Goal: Find specific page/section: Find specific page/section

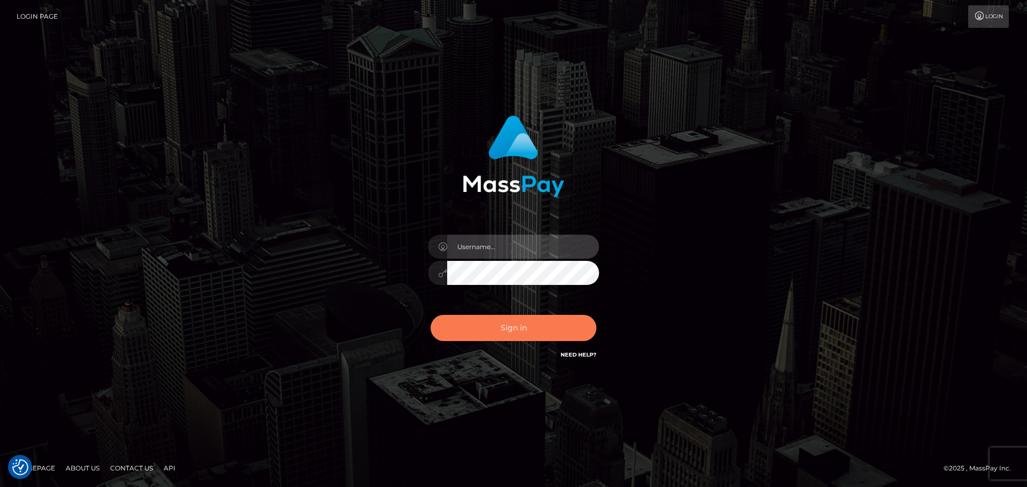
type input "hello.feetfinder"
click at [508, 325] on button "Sign in" at bounding box center [514, 328] width 166 height 26
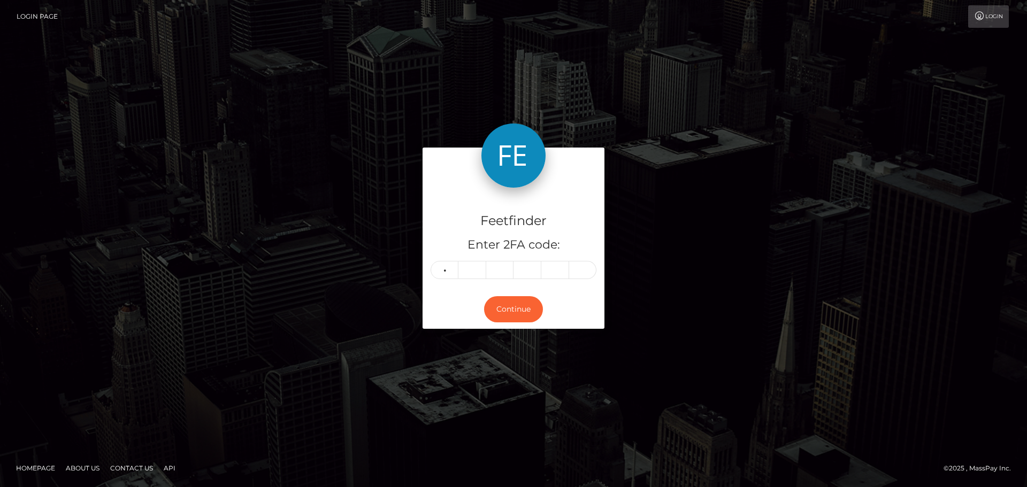
type input "4"
type input "1"
type input "0"
type input "2"
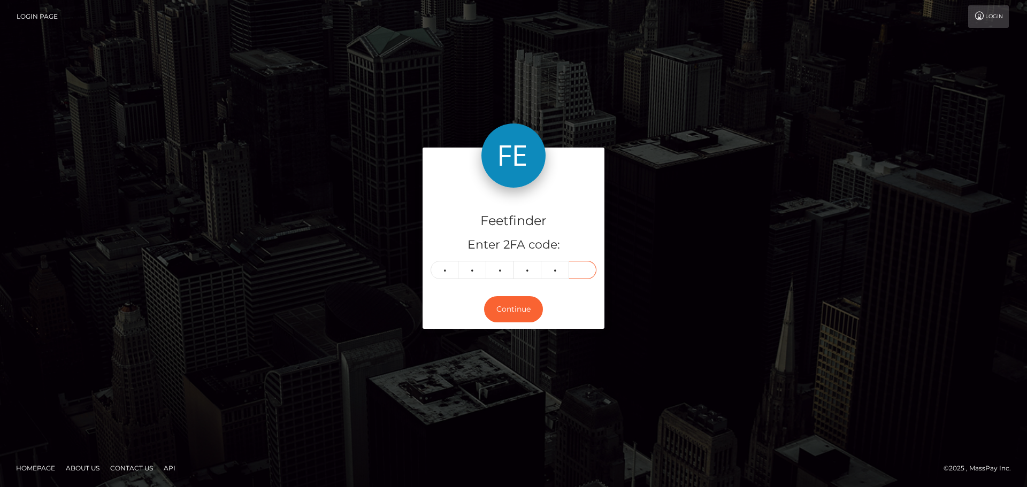
type input "6"
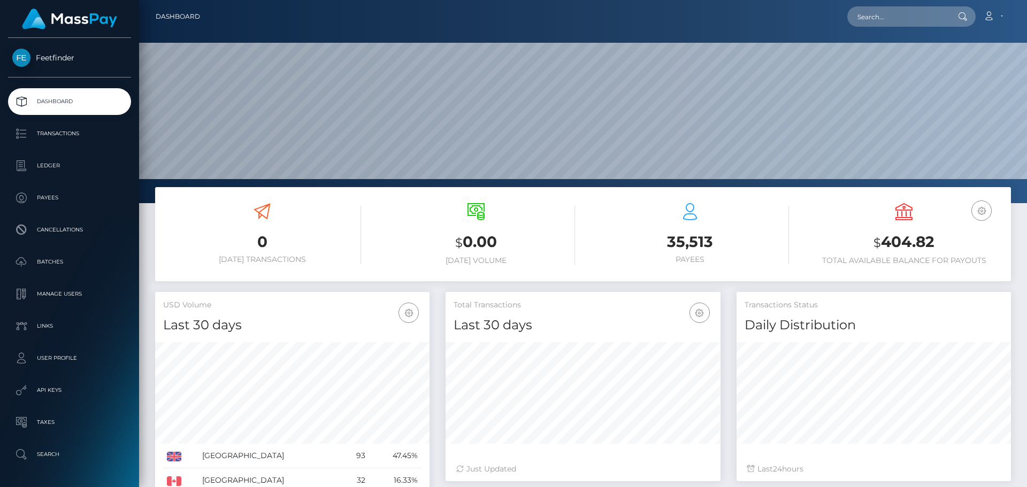
scroll to position [190, 275]
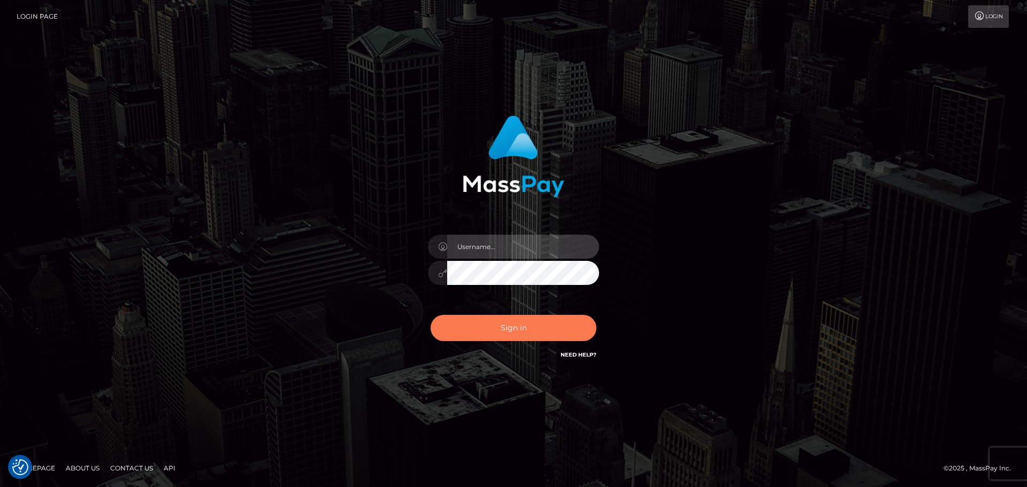
type input "hello.feetfinder"
click at [525, 334] on button "Sign in" at bounding box center [514, 328] width 166 height 26
type input "hello.feetfinder"
click at [516, 335] on button "Sign in" at bounding box center [514, 328] width 166 height 26
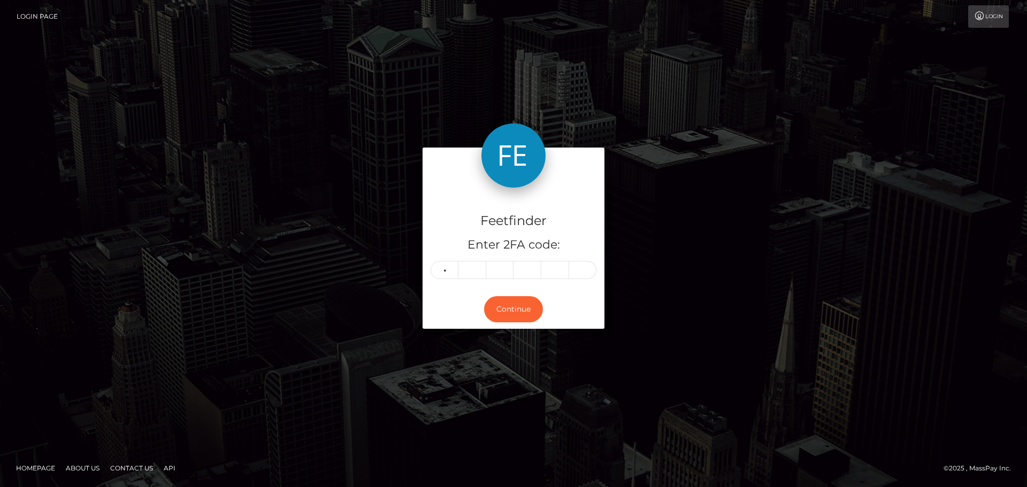
type input "5"
type input "4"
type input "7"
type input "4"
type input "2"
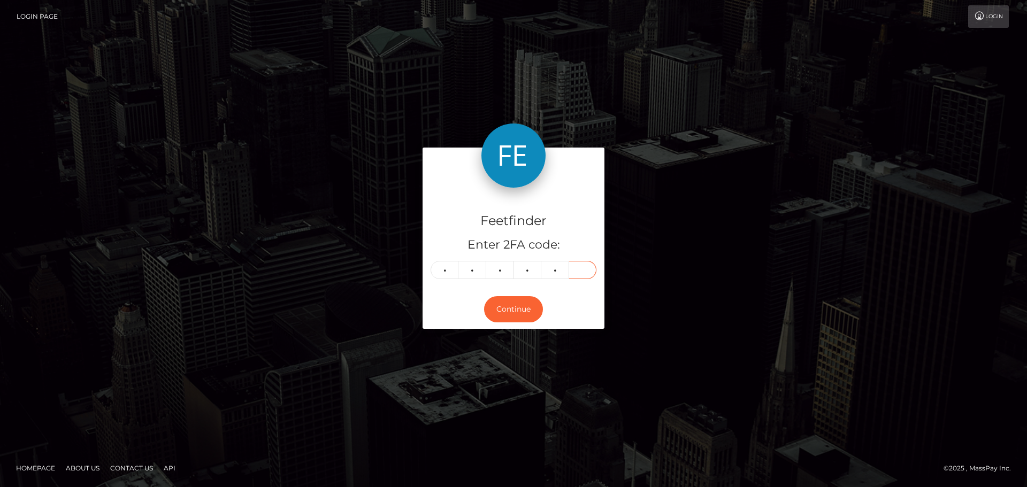
type input "7"
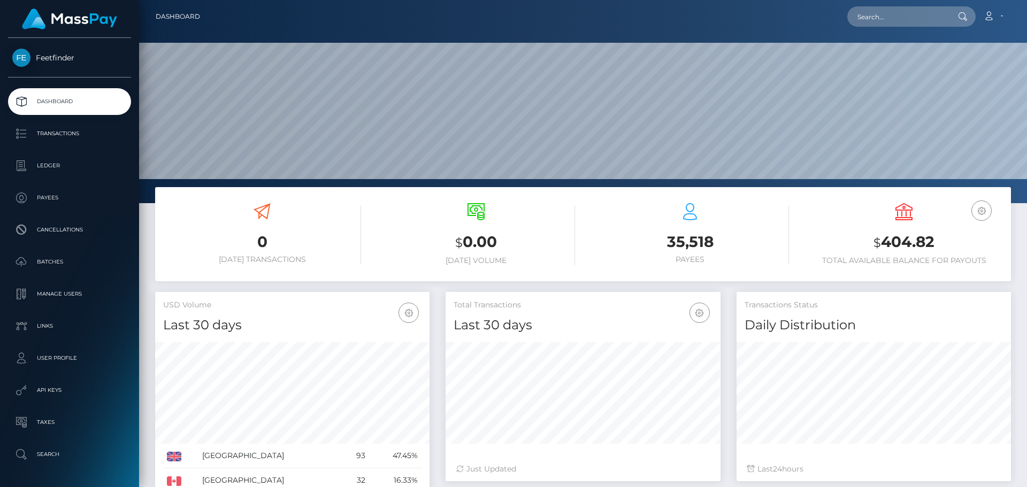
scroll to position [190, 275]
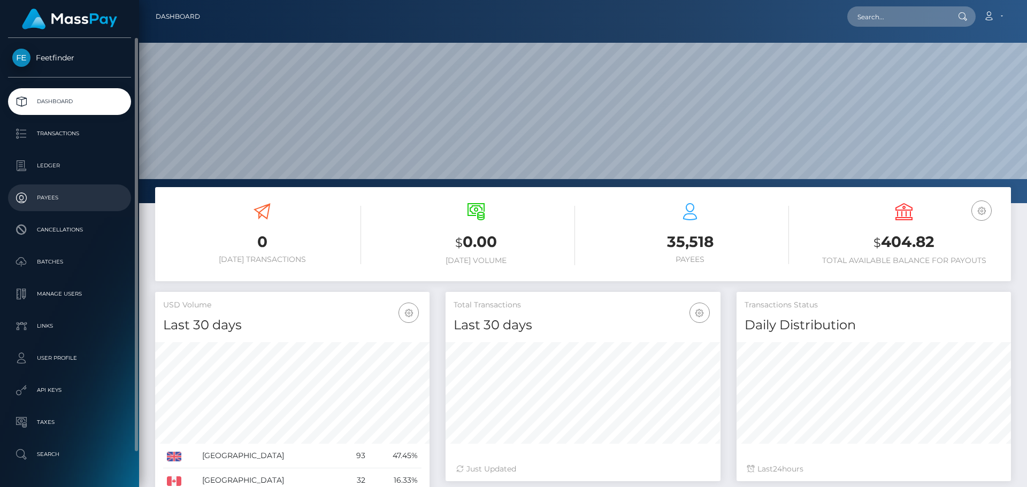
click at [68, 202] on p "Payees" at bounding box center [69, 198] width 114 height 16
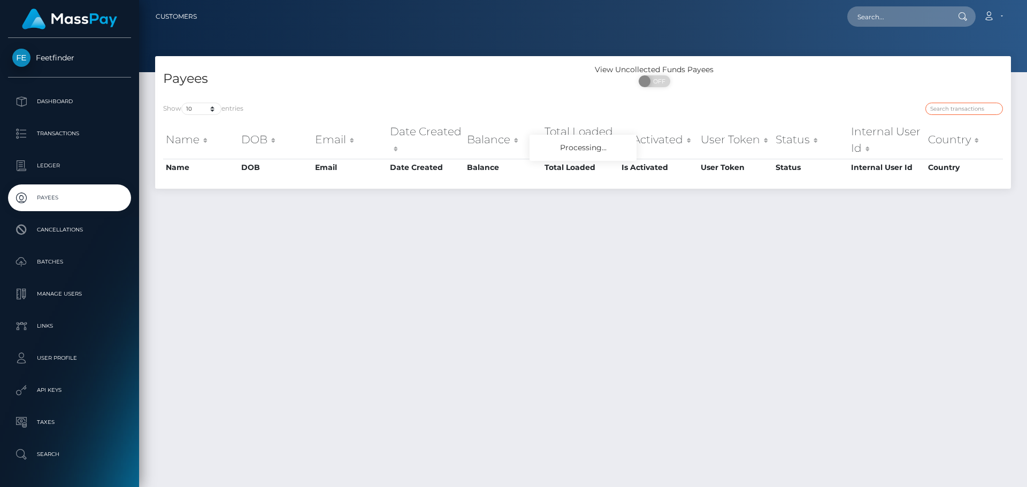
click at [946, 112] on input "search" at bounding box center [964, 109] width 78 height 12
paste input "bf3b532a-7d0c-11f0-8023-0266f44cc279"
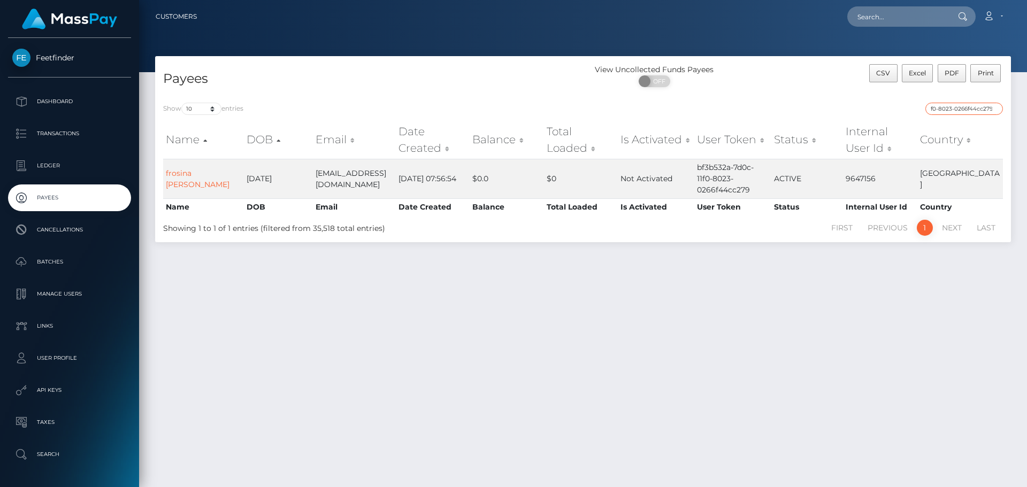
type input "bf3b532a-7d0c-11f0-8023-0266f44cc279"
